Goal: Task Accomplishment & Management: Use online tool/utility

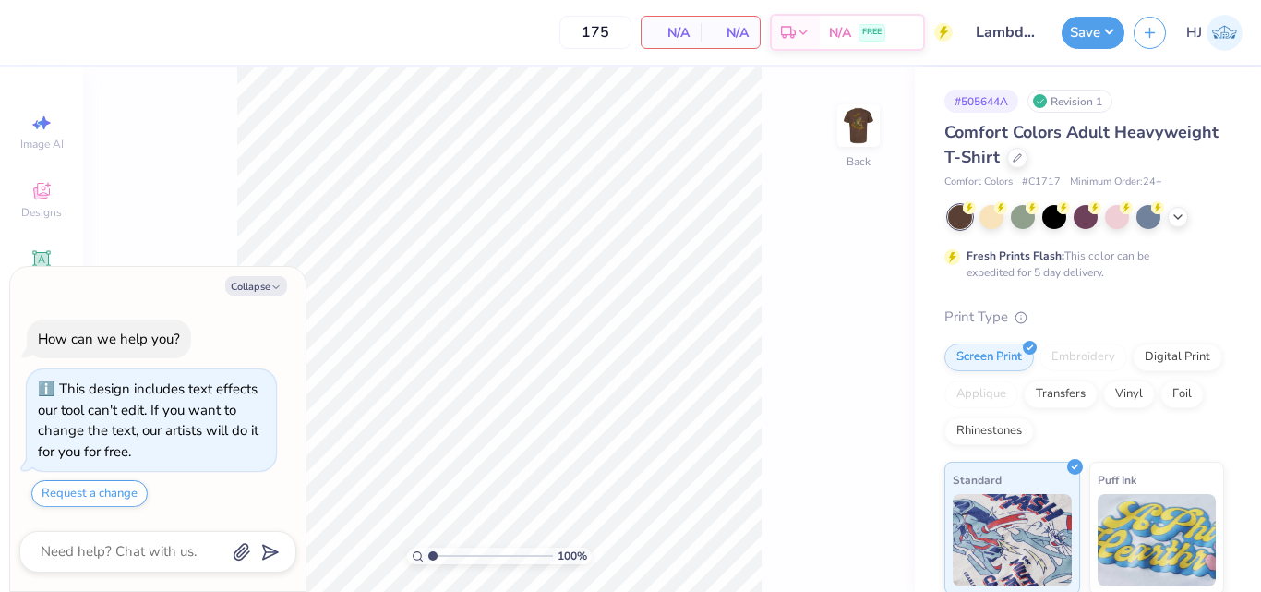
type textarea "x"
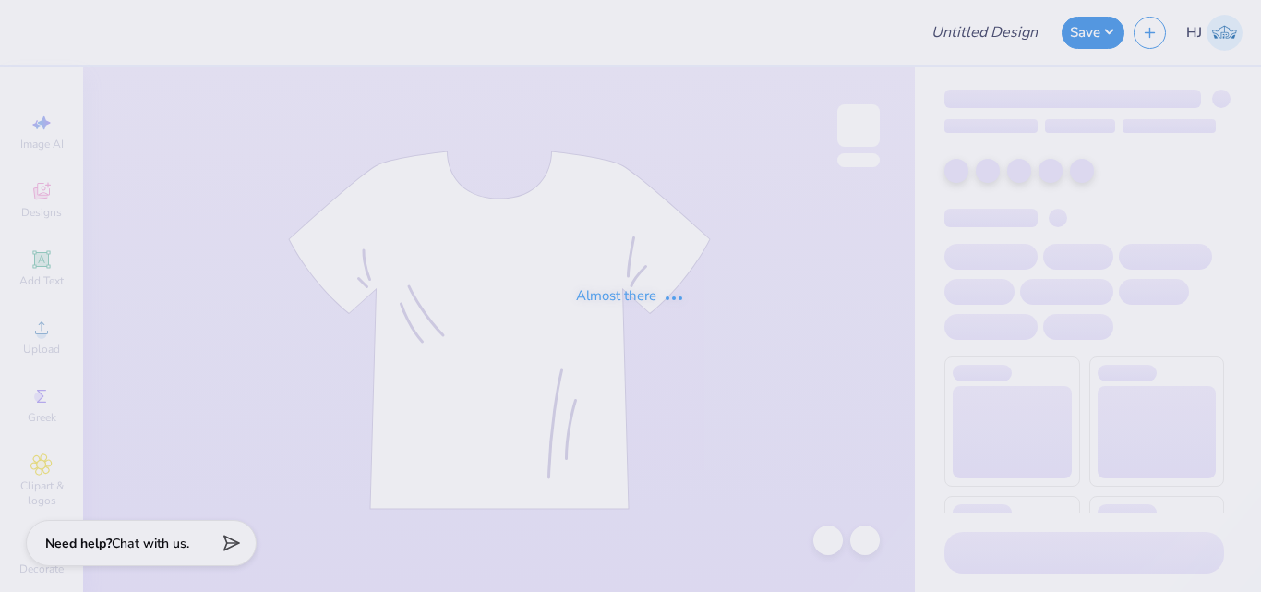
type input "Alpha Gamma Rho"
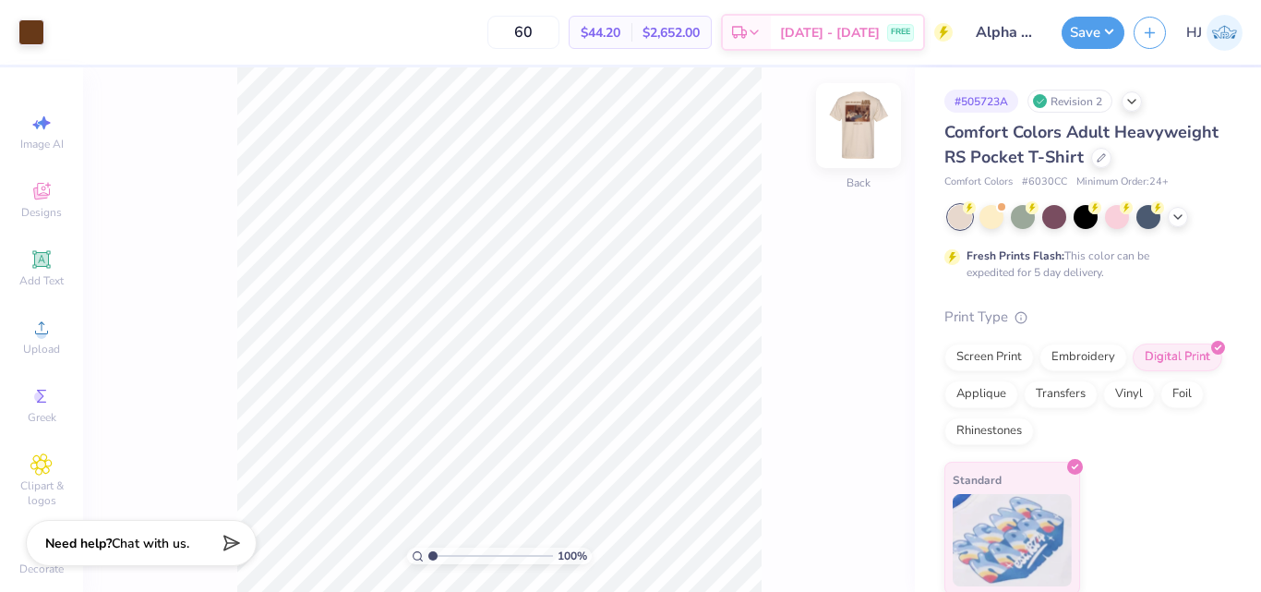
click at [852, 126] on img at bounding box center [858, 126] width 74 height 74
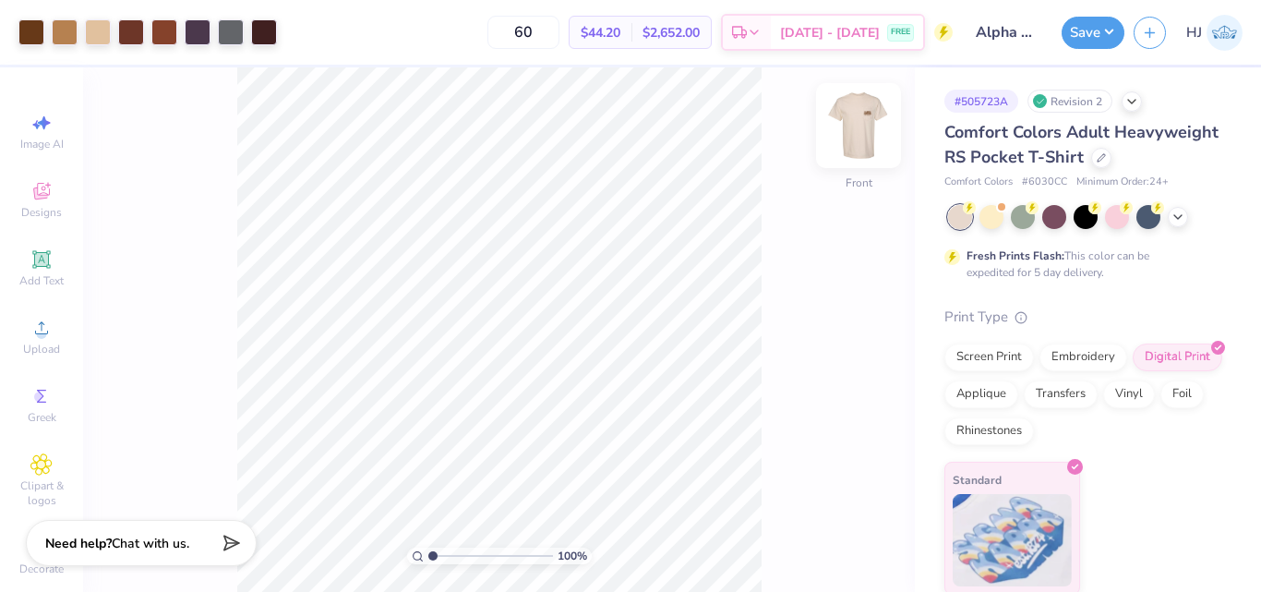
click at [846, 118] on img at bounding box center [858, 126] width 74 height 74
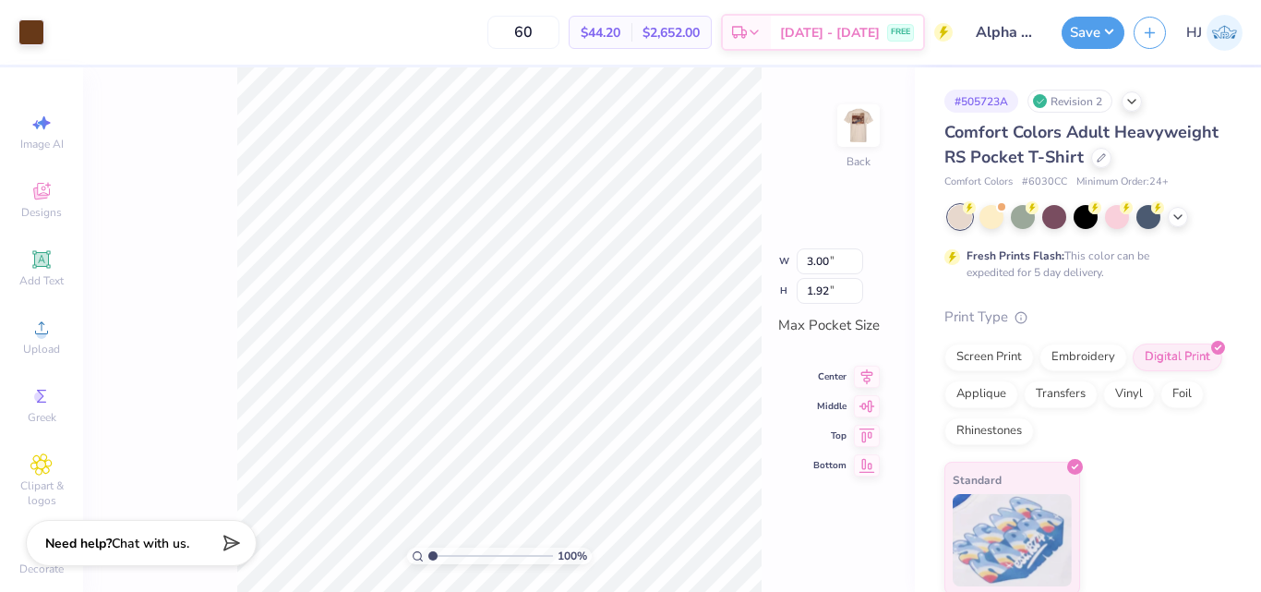
click at [769, 118] on div "100 % Back W 3.00 3.00 " H 1.92 1.92 " Max Pocket Size Center Middle Top Bottom" at bounding box center [499, 329] width 832 height 524
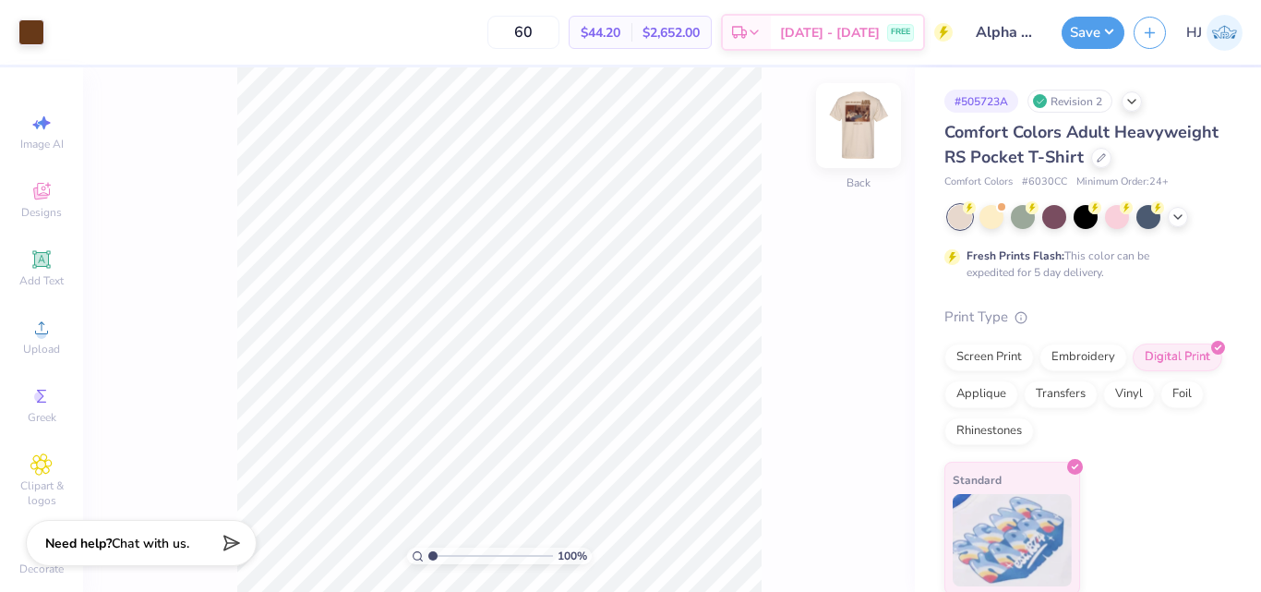
click at [864, 123] on img at bounding box center [858, 126] width 74 height 74
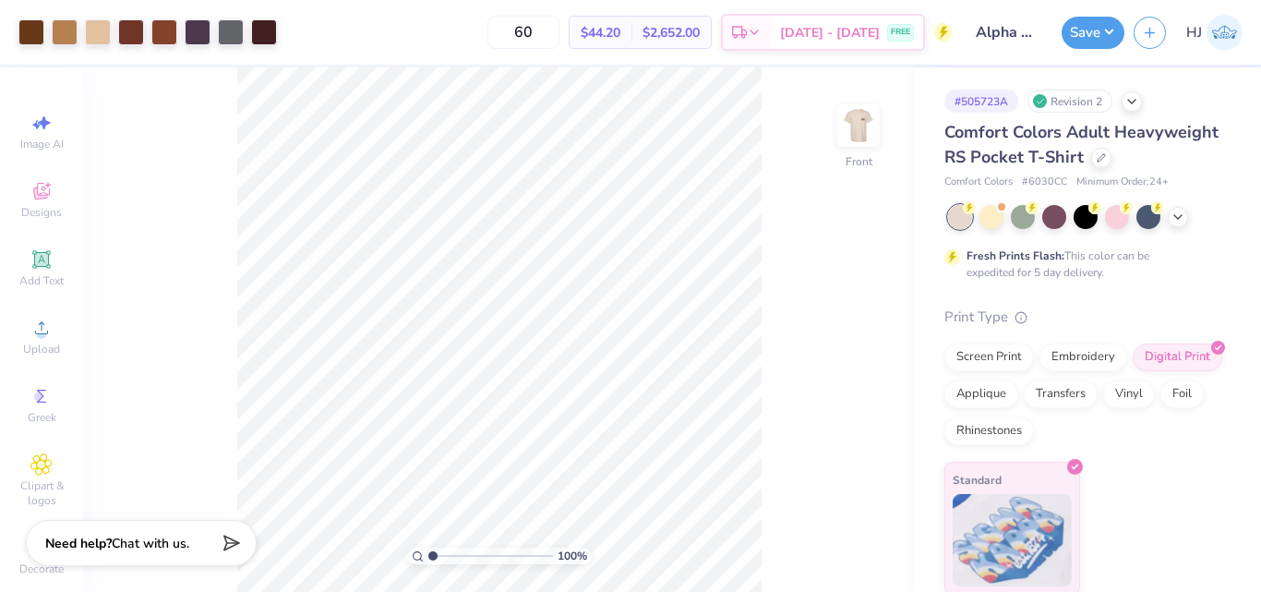
click at [916, 88] on div "# 505723A Revision 2 Comfort Colors Adult Heavyweight RS Pocket T-Shirt Comfort…" at bounding box center [1088, 330] width 346 height 527
click at [38, 324] on icon at bounding box center [41, 328] width 22 height 22
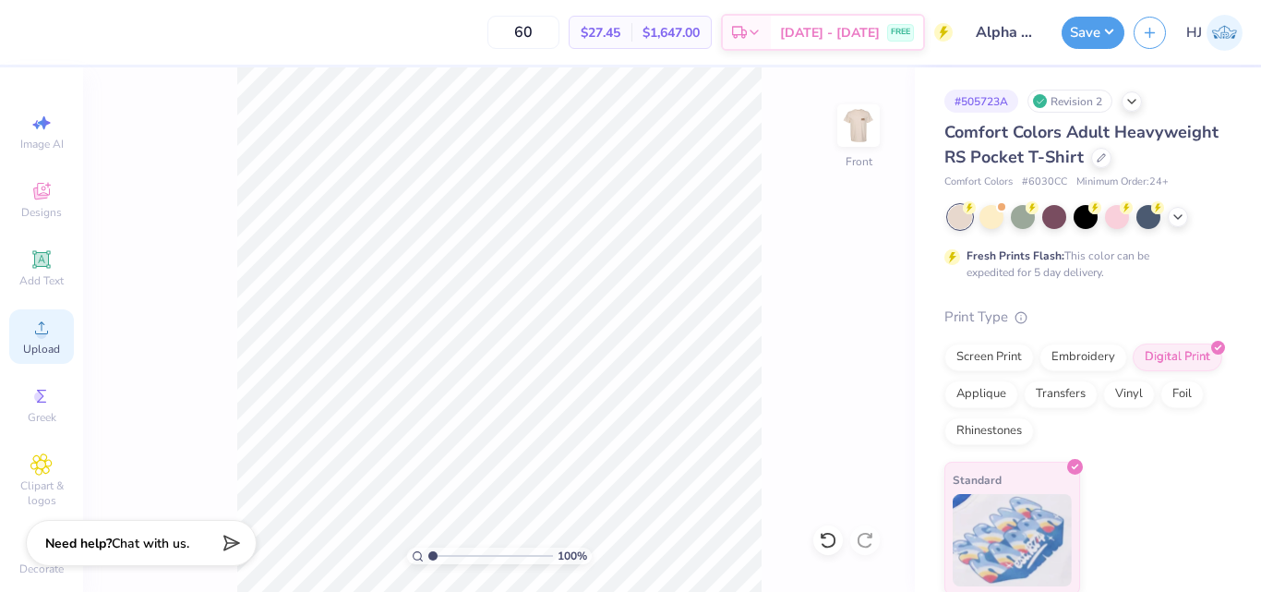
click at [35, 333] on icon at bounding box center [41, 327] width 13 height 13
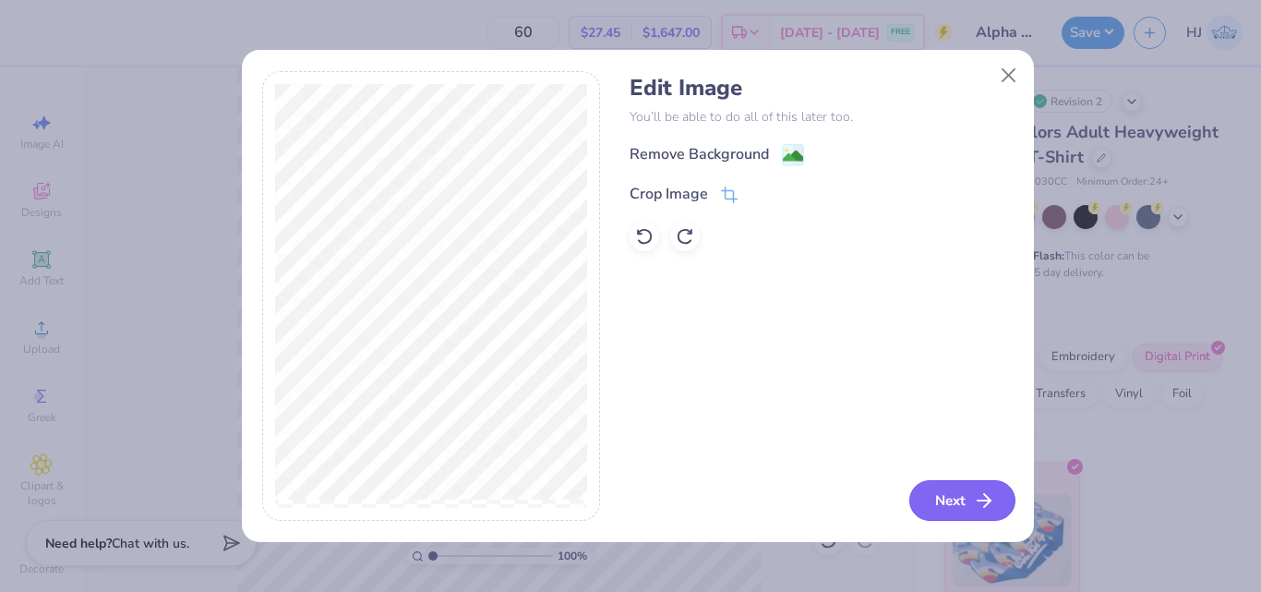
click at [940, 503] on button "Next" at bounding box center [962, 500] width 106 height 41
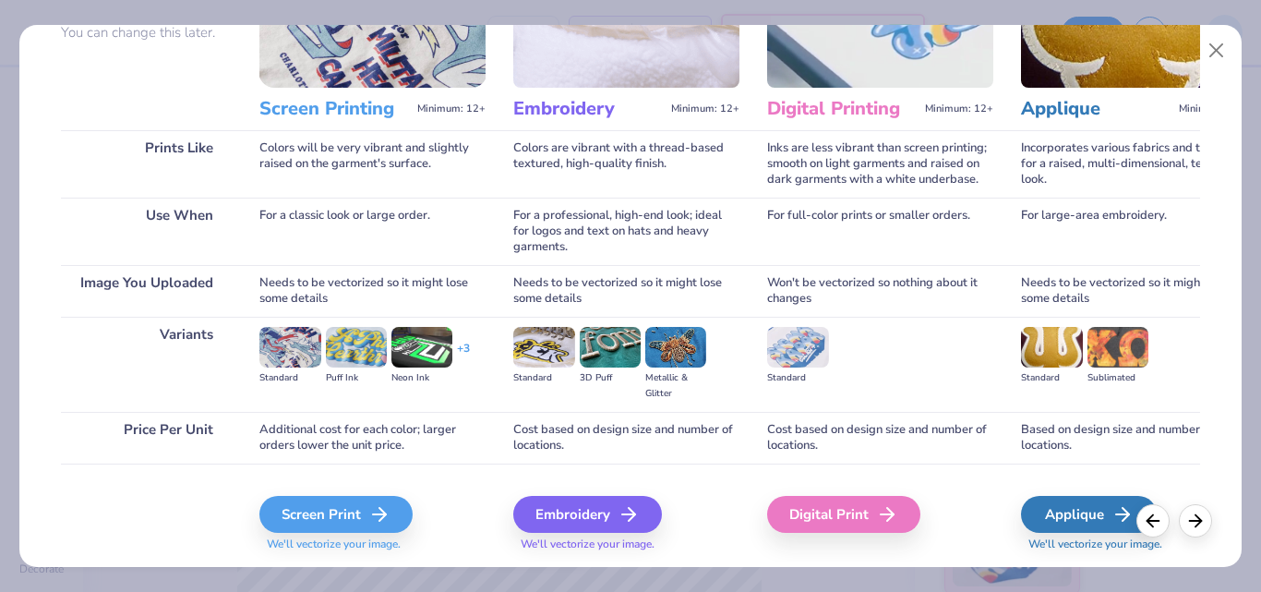
scroll to position [236, 0]
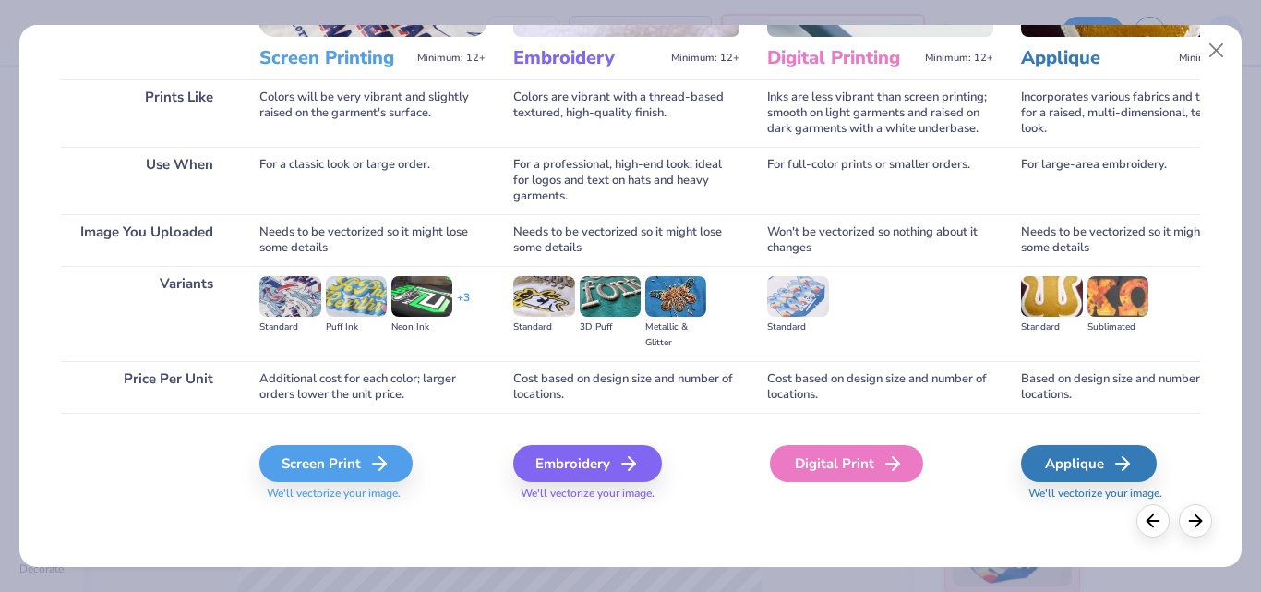
click at [875, 473] on div "Digital Print" at bounding box center [846, 463] width 153 height 37
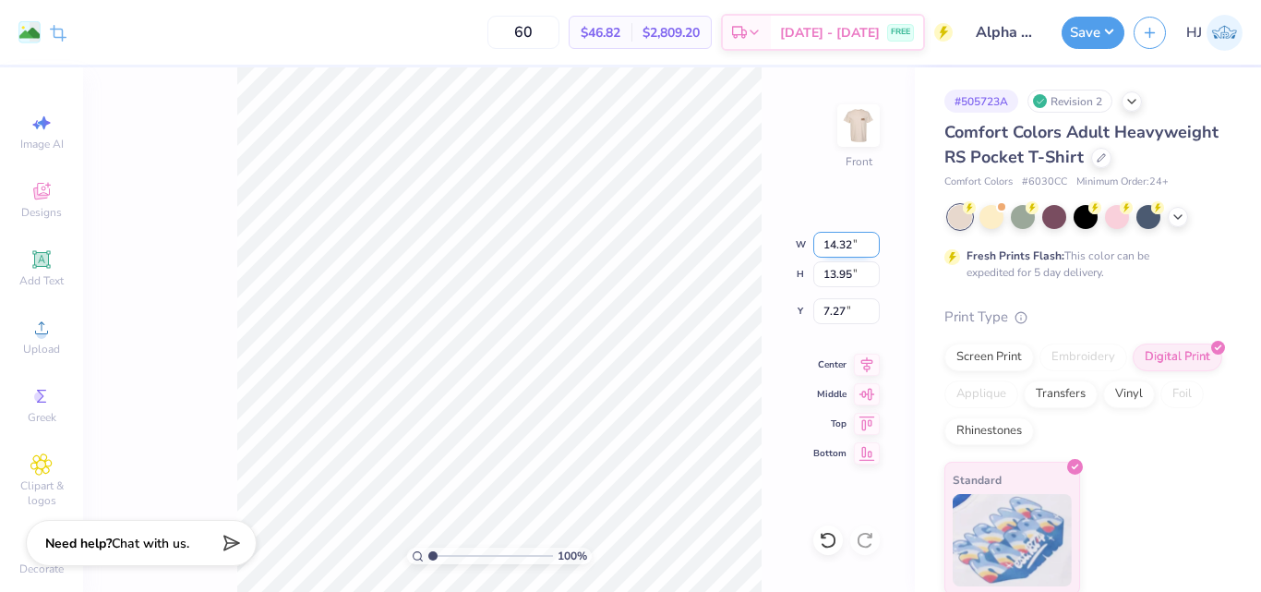
click at [847, 240] on input "14.32" at bounding box center [846, 245] width 66 height 26
type input "11.00"
type input "10.72"
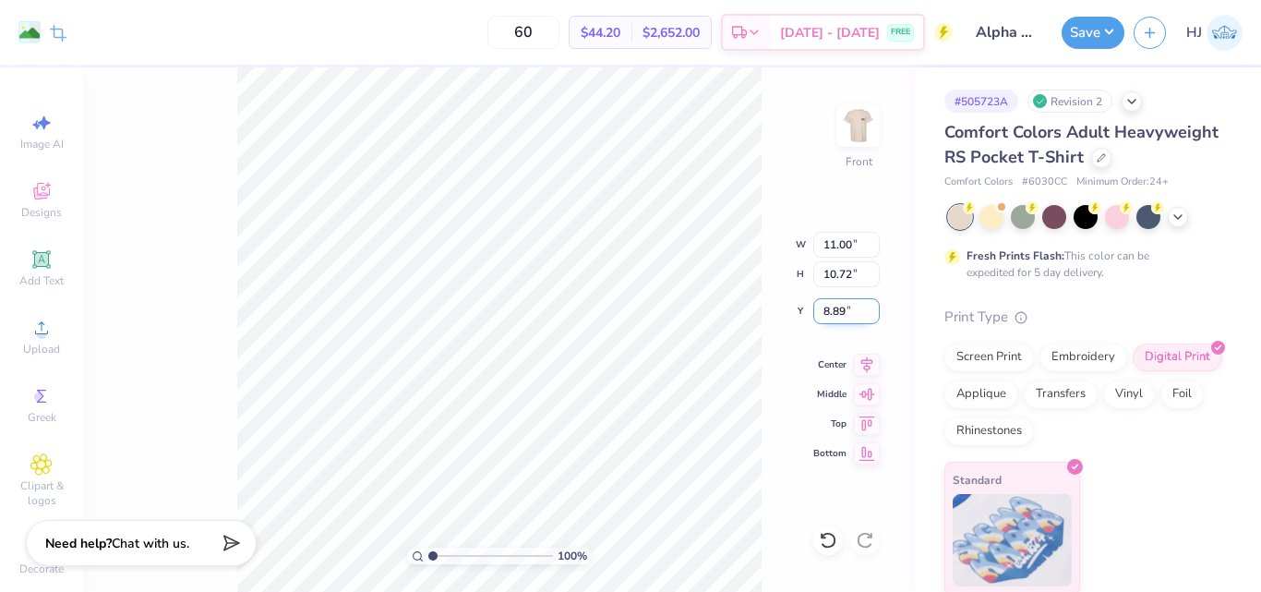
click at [832, 318] on input "8.89" at bounding box center [846, 311] width 66 height 26
type input "3"
click at [844, 314] on input "8.89" at bounding box center [846, 311] width 66 height 26
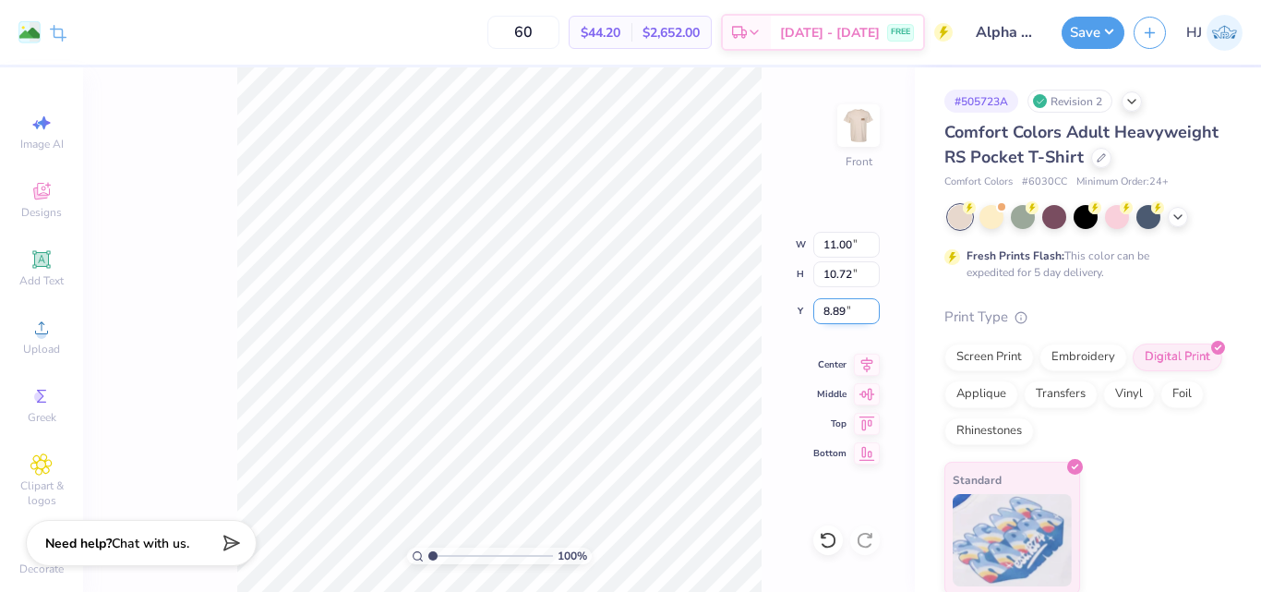
click at [844, 314] on input "8.89" at bounding box center [846, 311] width 66 height 26
type input "3"
click at [829, 303] on input "8.89" at bounding box center [846, 311] width 66 height 26
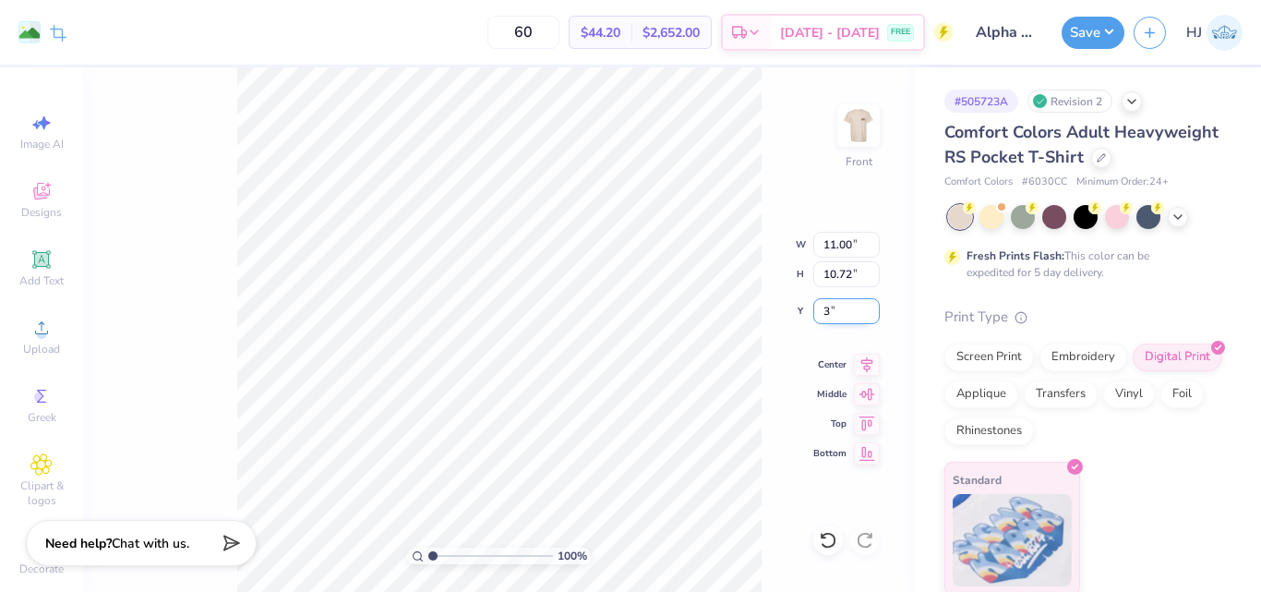
type input "3.00"
